Goal: Task Accomplishment & Management: Manage account settings

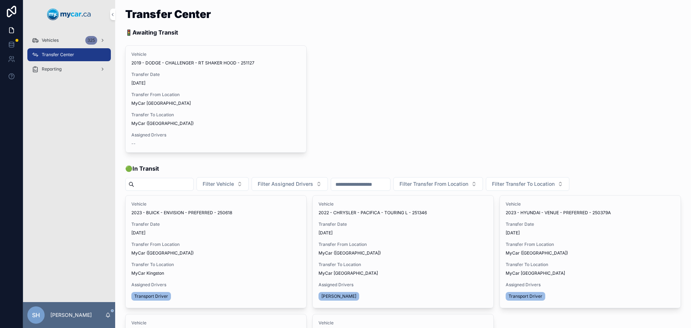
click at [47, 38] on span "Vehicles" at bounding box center [50, 40] width 17 height 6
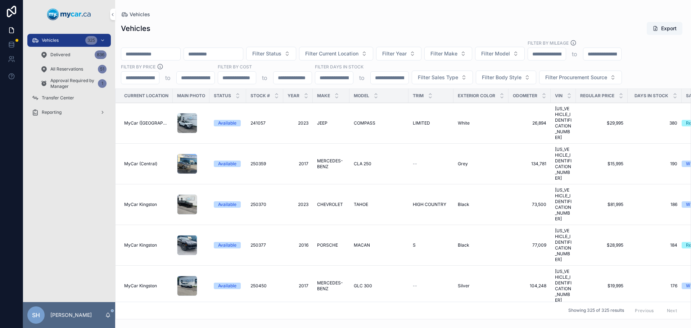
click at [281, 52] on span "Filter Status" at bounding box center [266, 53] width 29 height 7
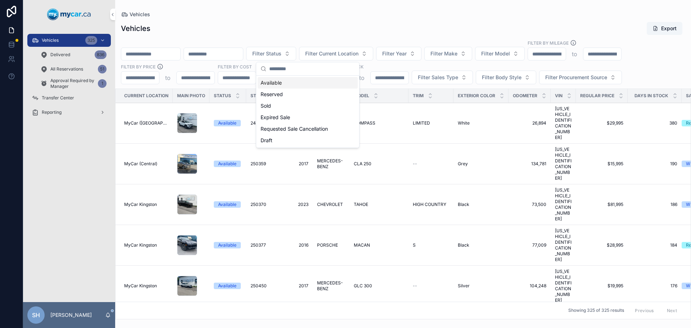
click at [280, 85] on div "Available" at bounding box center [308, 83] width 100 height 12
click at [399, 26] on div "Vehicles Export" at bounding box center [403, 29] width 564 height 14
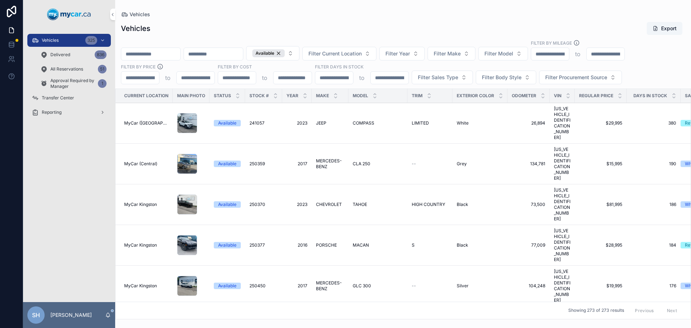
click at [431, 76] on span "Filter Sales Type" at bounding box center [438, 77] width 40 height 7
click at [421, 105] on div "Wholesale" at bounding box center [442, 107] width 100 height 12
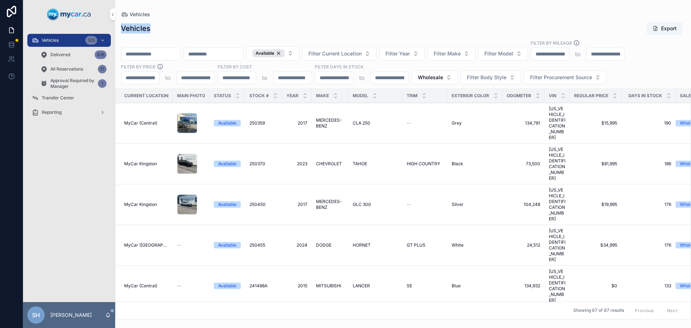
click at [387, 17] on div "Vehicles Vehicles Export Available Filter Current Location Filter Year Filter M…" at bounding box center [403, 159] width 576 height 319
click at [460, 50] on span "Filter Make" at bounding box center [446, 53] width 27 height 7
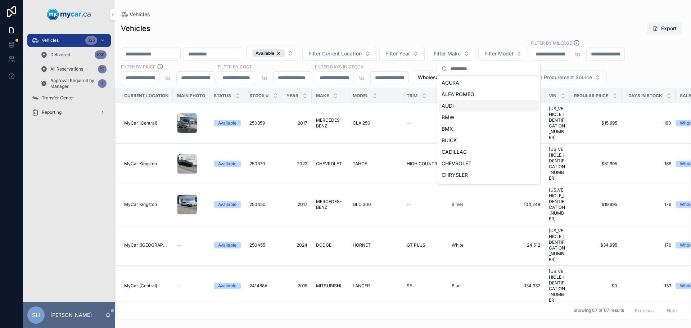
click at [466, 106] on div "AUDI" at bounding box center [489, 106] width 100 height 12
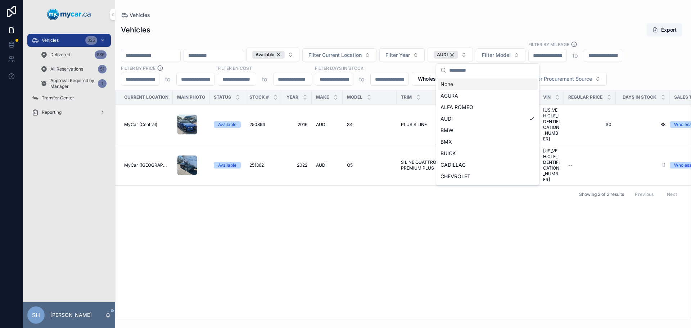
click at [423, 37] on div "Vehicles Export Available Filter Current Location Filter Year AUDI Filter Model…" at bounding box center [403, 169] width 576 height 300
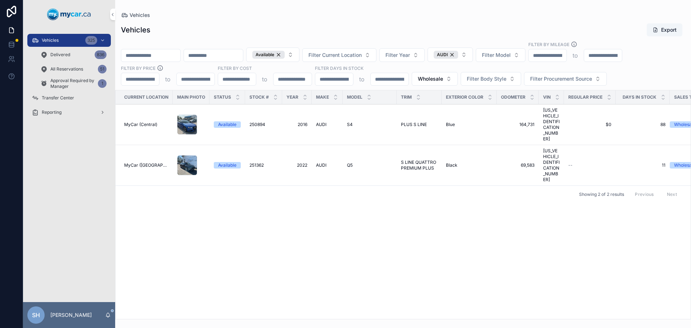
click at [416, 159] on span "S LINE QUATTRO PREMIUM PLUS" at bounding box center [419, 165] width 36 height 12
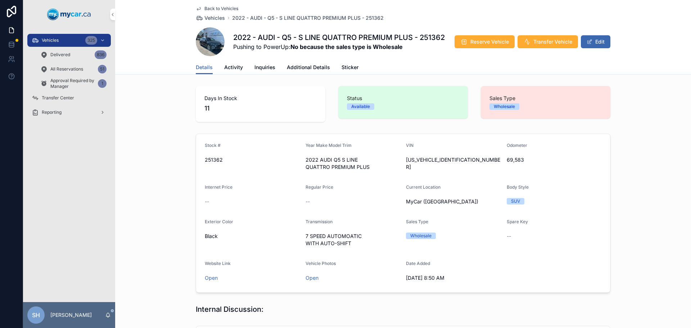
click at [45, 38] on span "Vehicles" at bounding box center [50, 40] width 17 height 6
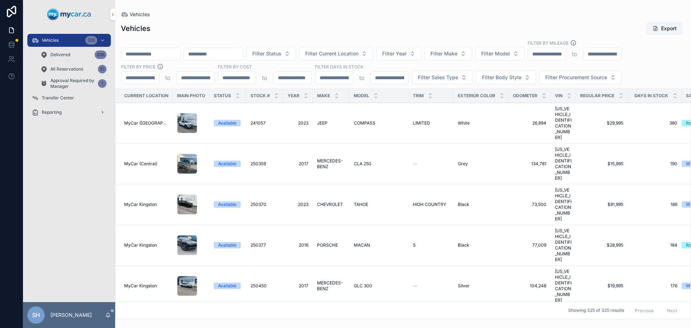
click at [144, 56] on input "scrollable content" at bounding box center [150, 54] width 59 height 10
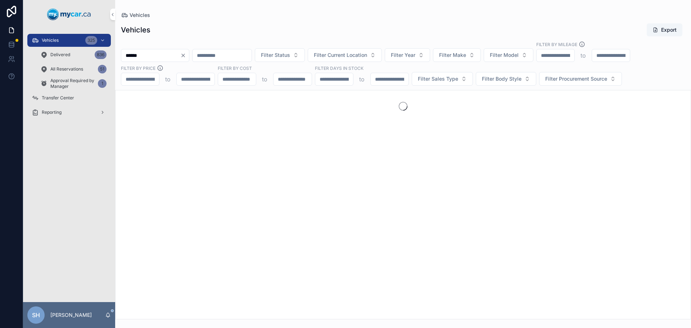
type input "******"
click at [63, 54] on span "Delivered" at bounding box center [60, 55] width 20 height 6
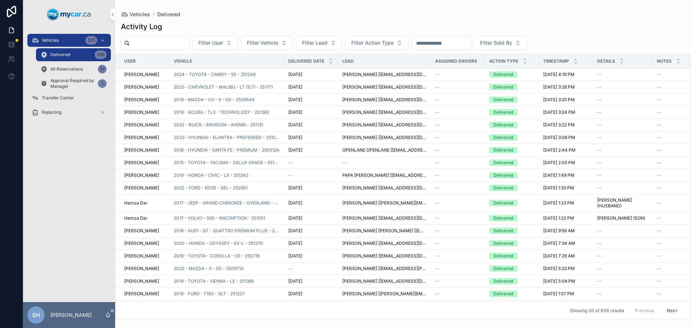
click at [156, 43] on input "scrollable content" at bounding box center [159, 43] width 59 height 10
type input "******"
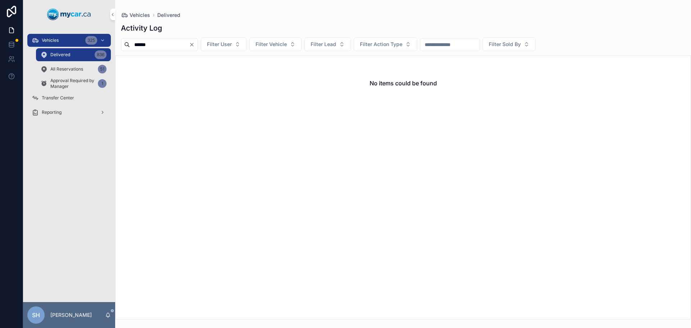
click at [198, 40] on div "******" at bounding box center [159, 44] width 77 height 13
click at [195, 44] on icon "Clear" at bounding box center [192, 45] width 6 height 6
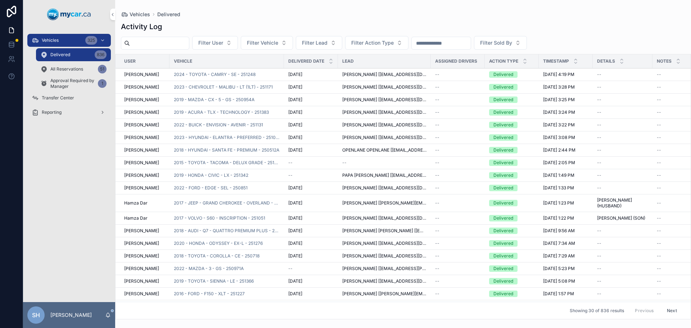
click at [45, 38] on span "Vehicles" at bounding box center [50, 40] width 17 height 6
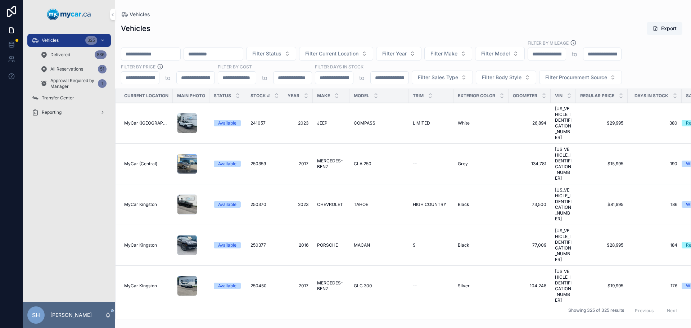
click at [301, 24] on div "Vehicles Export" at bounding box center [403, 29] width 564 height 14
click at [326, 31] on div "Vehicles Export" at bounding box center [403, 29] width 564 height 14
click at [324, 27] on div "Vehicles Export" at bounding box center [403, 29] width 564 height 14
click at [64, 53] on span "Delivered" at bounding box center [60, 55] width 20 height 6
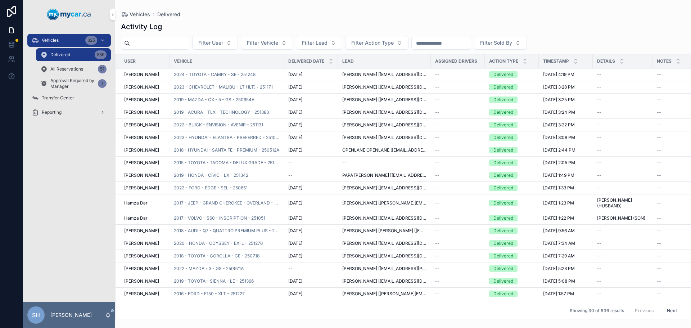
click at [455, 41] on input "scrollable content" at bounding box center [441, 43] width 59 height 10
type input "*"
type input "******"
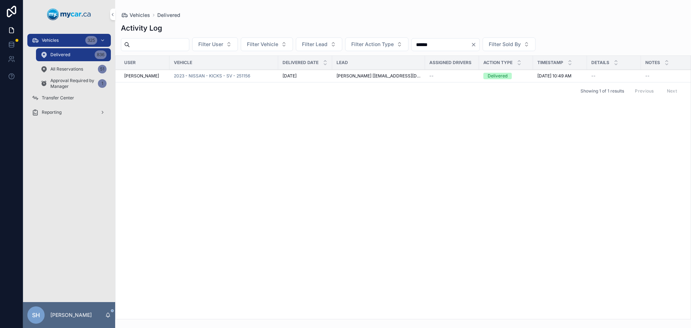
click at [217, 73] on span "2023 - NISSAN - KICKS - SV - 251156" at bounding box center [212, 76] width 76 height 6
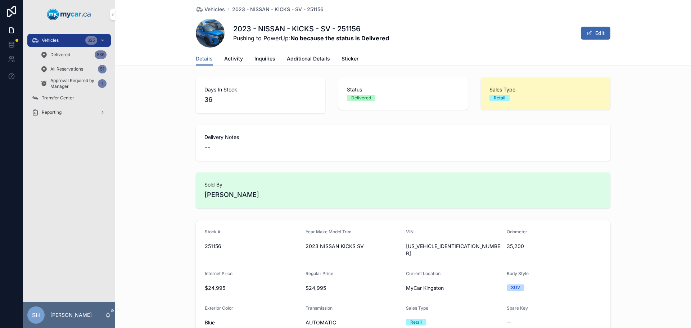
click at [226, 61] on span "Activity" at bounding box center [233, 58] width 19 height 7
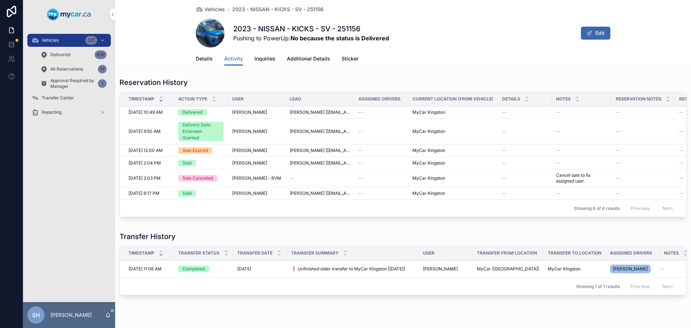
click at [199, 60] on span "Details" at bounding box center [204, 58] width 17 height 7
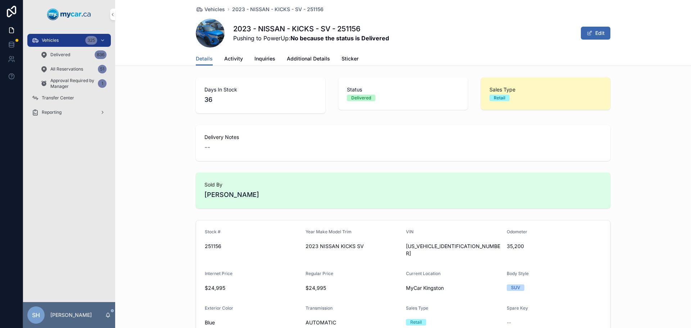
scroll to position [36, 0]
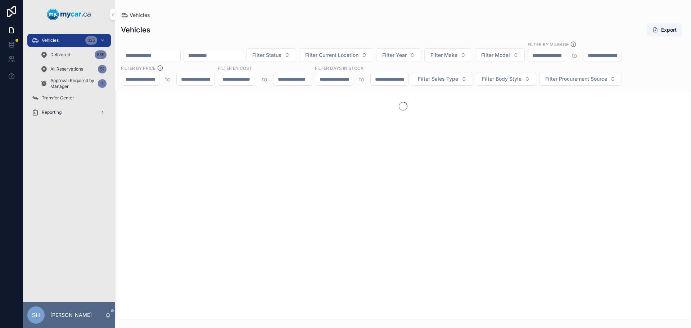
click at [158, 57] on input "scrollable content" at bounding box center [150, 55] width 59 height 10
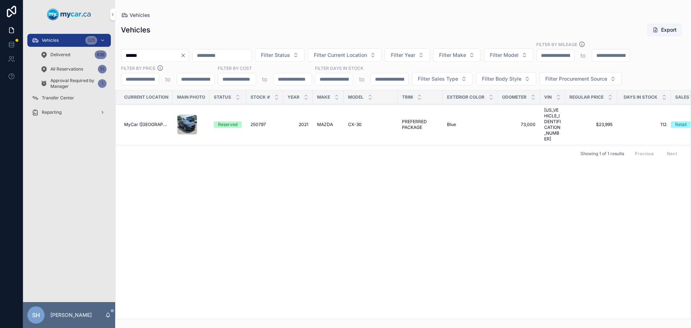
type input "******"
click at [322, 122] on span "MAZDA" at bounding box center [325, 125] width 16 height 6
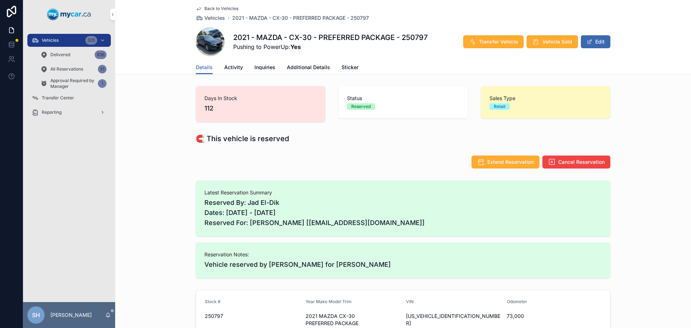
click at [300, 68] on span "Additional Details" at bounding box center [308, 67] width 43 height 7
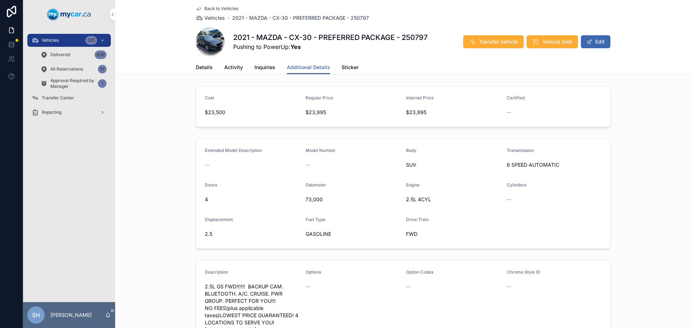
click at [203, 70] on span "Details" at bounding box center [204, 67] width 17 height 7
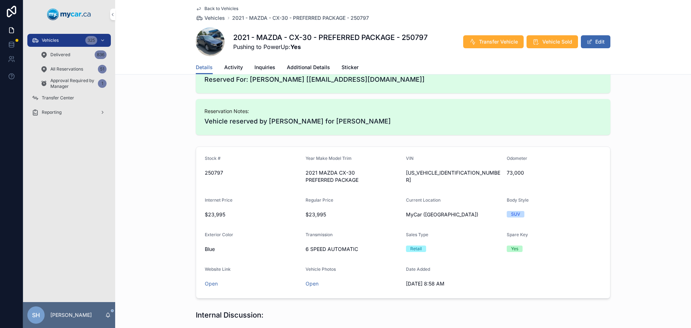
scroll to position [144, 0]
drag, startPoint x: 468, startPoint y: 170, endPoint x: 404, endPoint y: 169, distance: 64.4
click at [406, 169] on span "3MVDMACLXMM200306" at bounding box center [453, 175] width 95 height 14
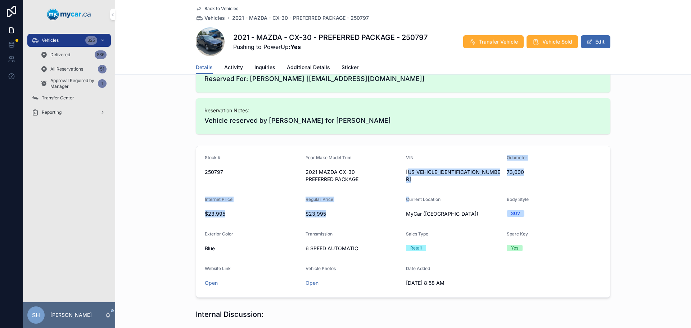
drag, startPoint x: 405, startPoint y: 169, endPoint x: 402, endPoint y: 185, distance: 15.8
click at [405, 190] on form "Stock # 250797 Year Make Model Trim 2021 MAZDA CX-30 PREFERRED PACKAGE VIN 3MVD…" at bounding box center [403, 221] width 414 height 151
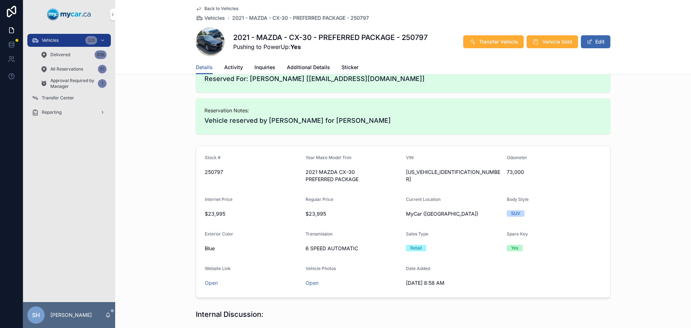
click at [364, 183] on div "2021 MAZDA CX-30 PREFERRED PACKAGE" at bounding box center [352, 175] width 95 height 19
click at [598, 44] on button "Edit" at bounding box center [595, 41] width 29 height 13
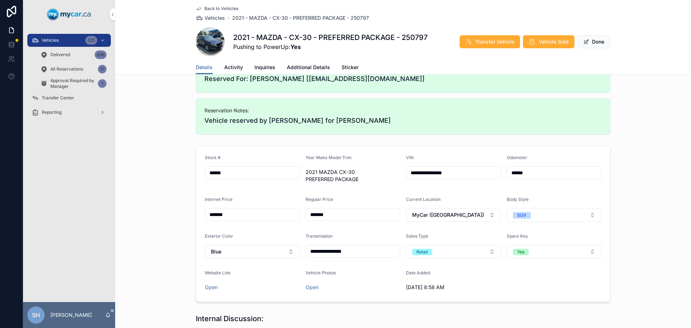
drag, startPoint x: 459, startPoint y: 179, endPoint x: 360, endPoint y: 187, distance: 99.2
click at [358, 188] on form "**********" at bounding box center [403, 223] width 414 height 155
